Goal: Find specific page/section: Find specific page/section

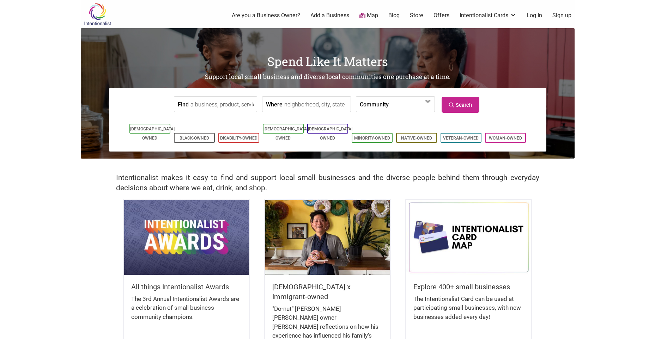
click at [204, 104] on input "Find" at bounding box center [223, 105] width 65 height 16
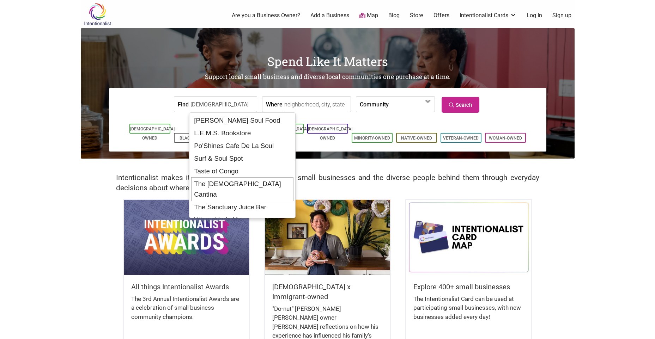
click at [251, 185] on div "The [DEMOGRAPHIC_DATA] Cantina" at bounding box center [242, 189] width 102 height 24
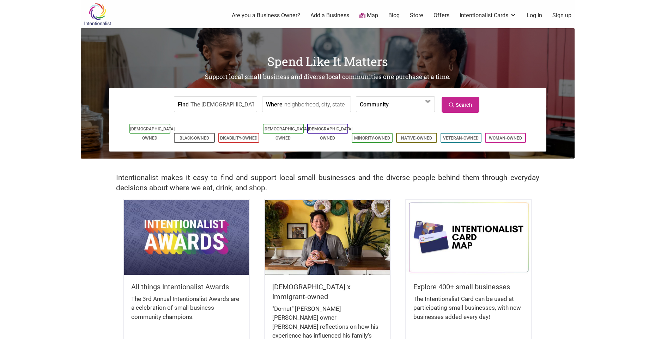
type input "The [DEMOGRAPHIC_DATA] Cantina"
